Goal: Information Seeking & Learning: Learn about a topic

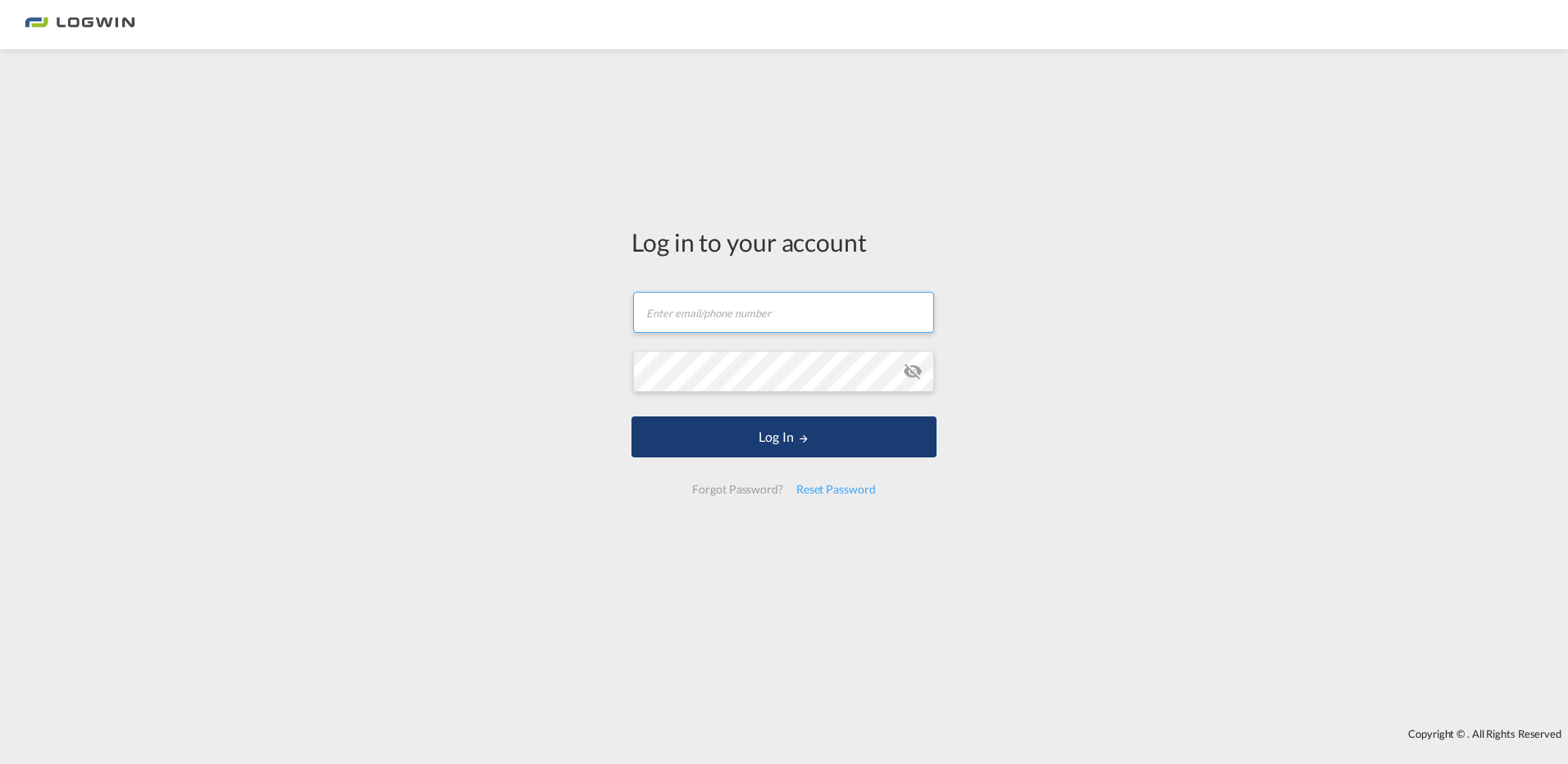
type input "[EMAIL_ADDRESS][PERSON_NAME][DOMAIN_NAME]"
click at [759, 452] on button "Log In" at bounding box center [784, 437] width 305 height 41
